Goal: Task Accomplishment & Management: Manage account settings

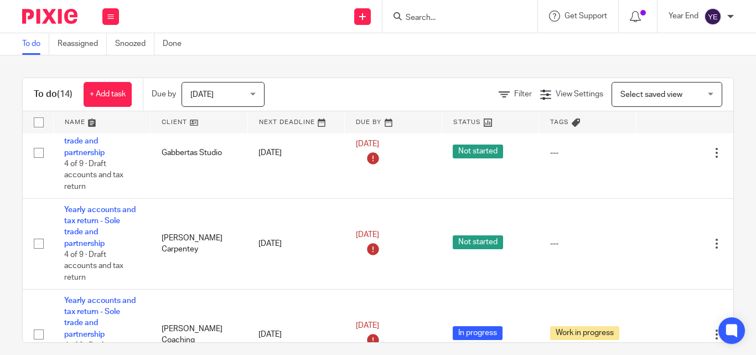
scroll to position [664, 0]
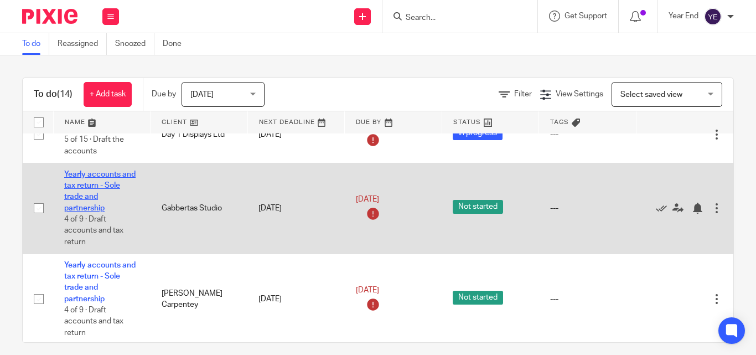
click at [91, 184] on link "Yearly accounts and tax return - Sole trade and partnership" at bounding box center [99, 190] width 71 height 41
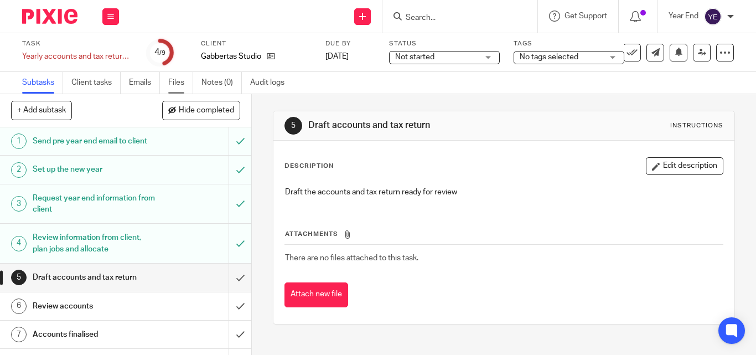
click at [184, 82] on link "Files" at bounding box center [180, 83] width 25 height 22
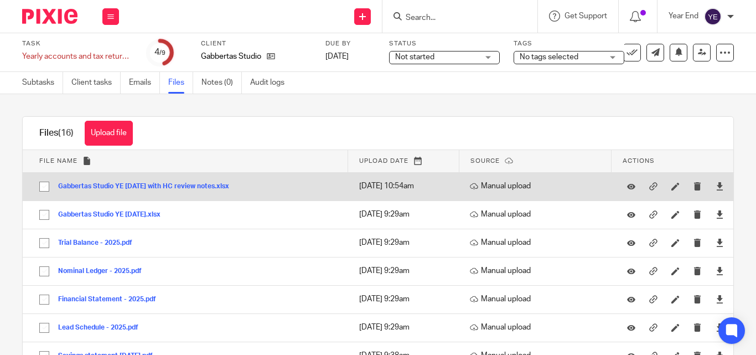
click at [45, 184] on input "checkbox" at bounding box center [44, 186] width 21 height 21
checkbox input "true"
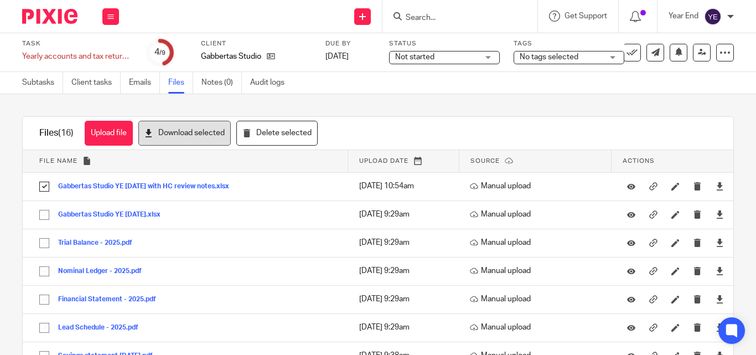
click at [173, 134] on button "Download selected" at bounding box center [184, 133] width 92 height 25
